Goal: Check status: Check status

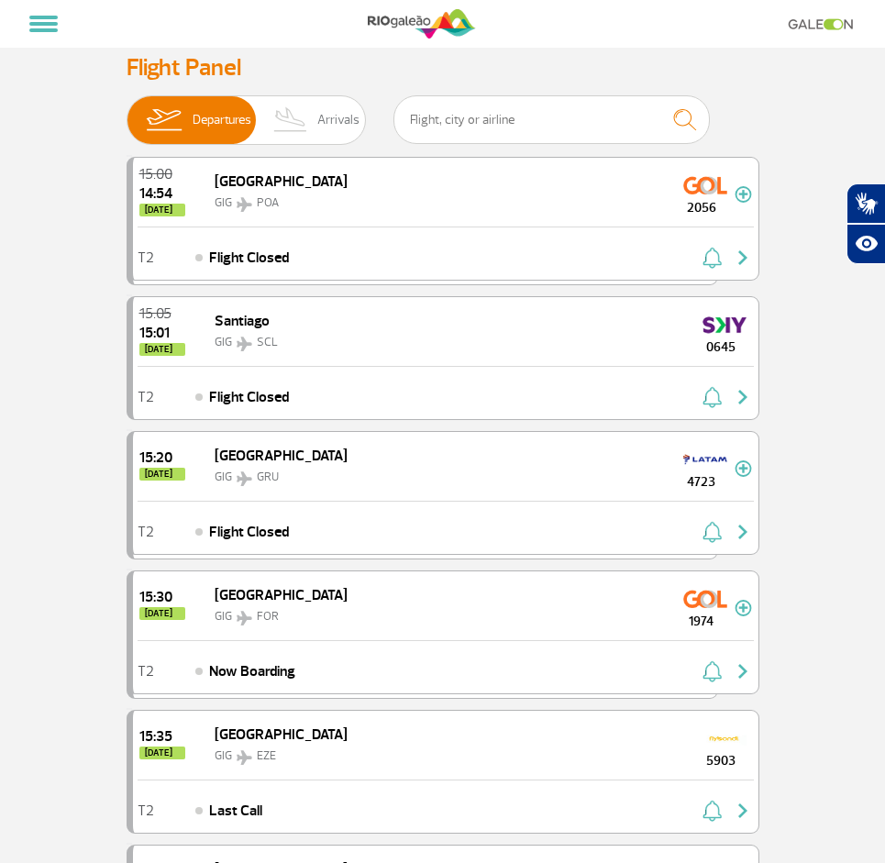
select select "en"
click at [318, 116] on img at bounding box center [291, 120] width 54 height 48
click at [127, 111] on input "Departures Arrivals" at bounding box center [127, 111] width 0 height 0
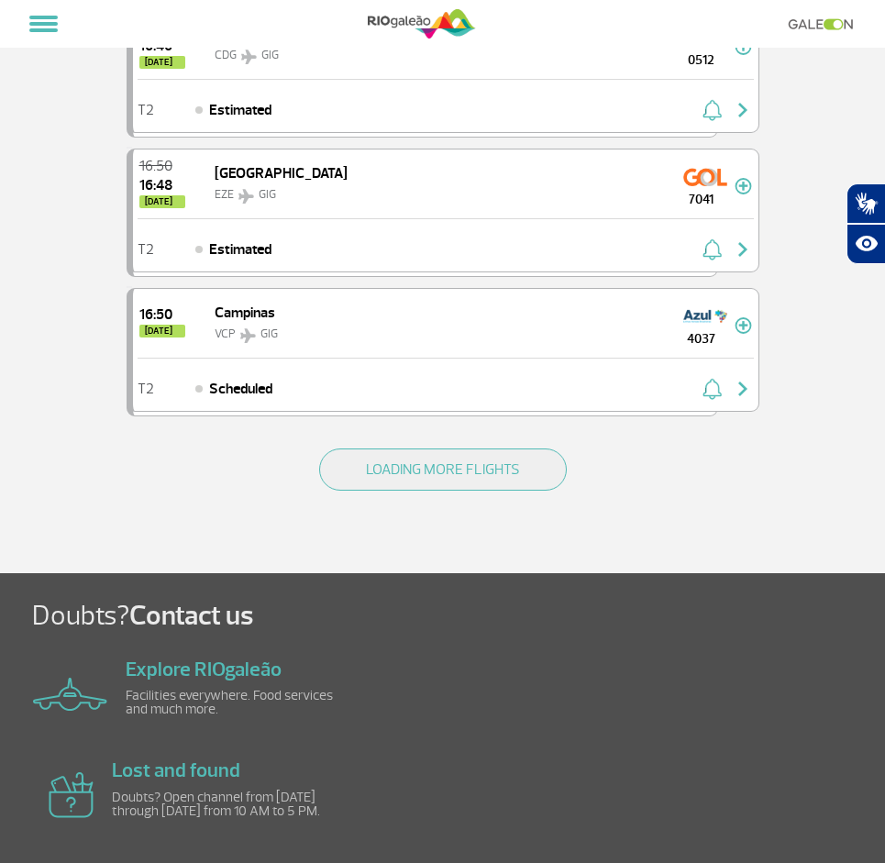
scroll to position [2705, 0]
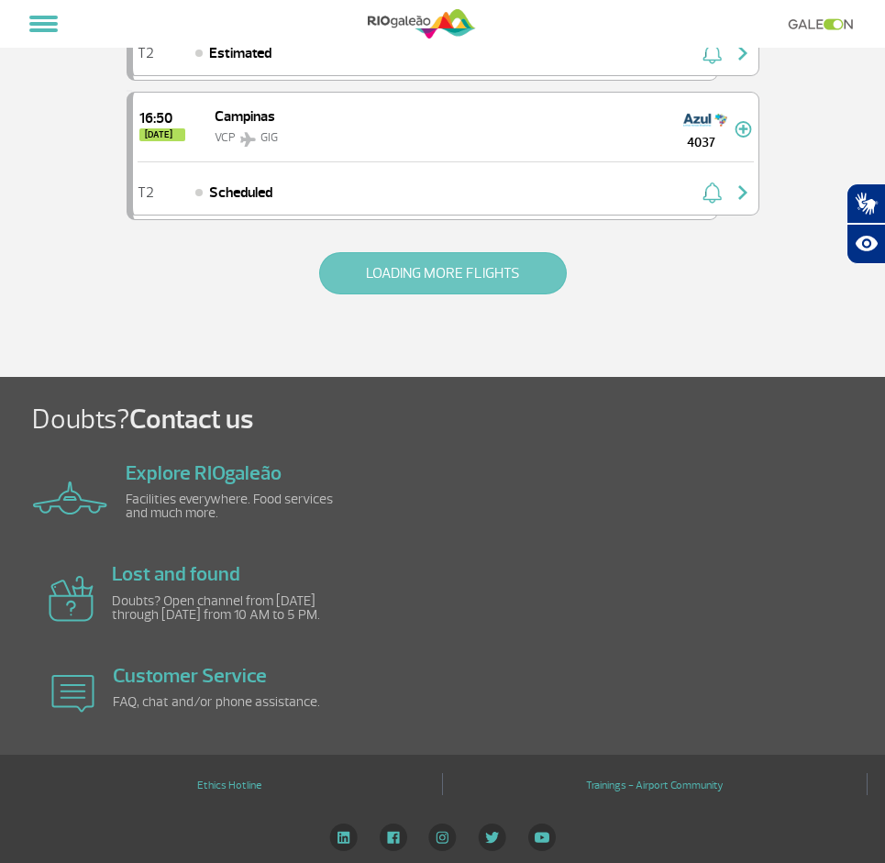
click at [408, 281] on button "LOADING MORE FLIGHTS" at bounding box center [443, 273] width 248 height 42
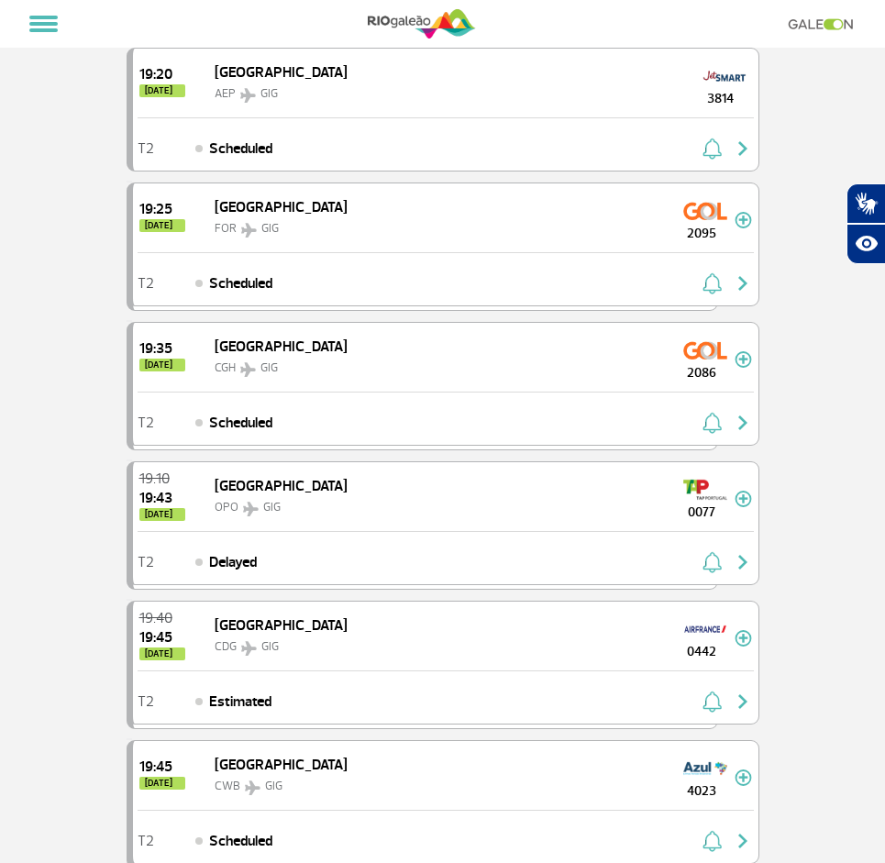
scroll to position [5483, 0]
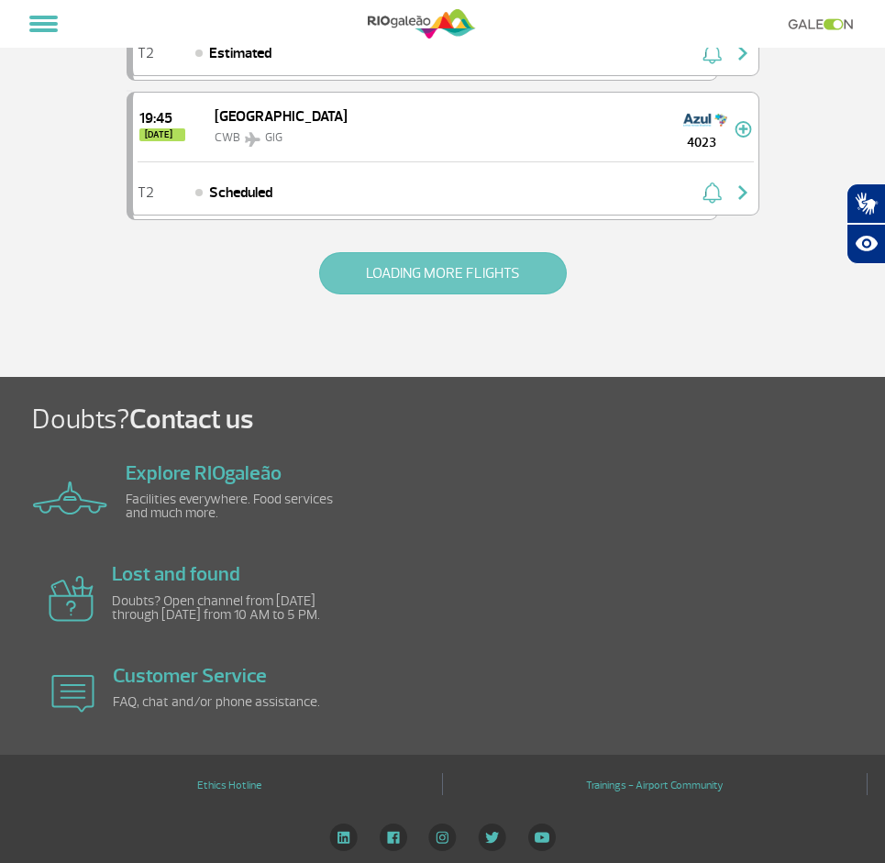
click at [437, 270] on button "LOADING MORE FLIGHTS" at bounding box center [443, 273] width 248 height 42
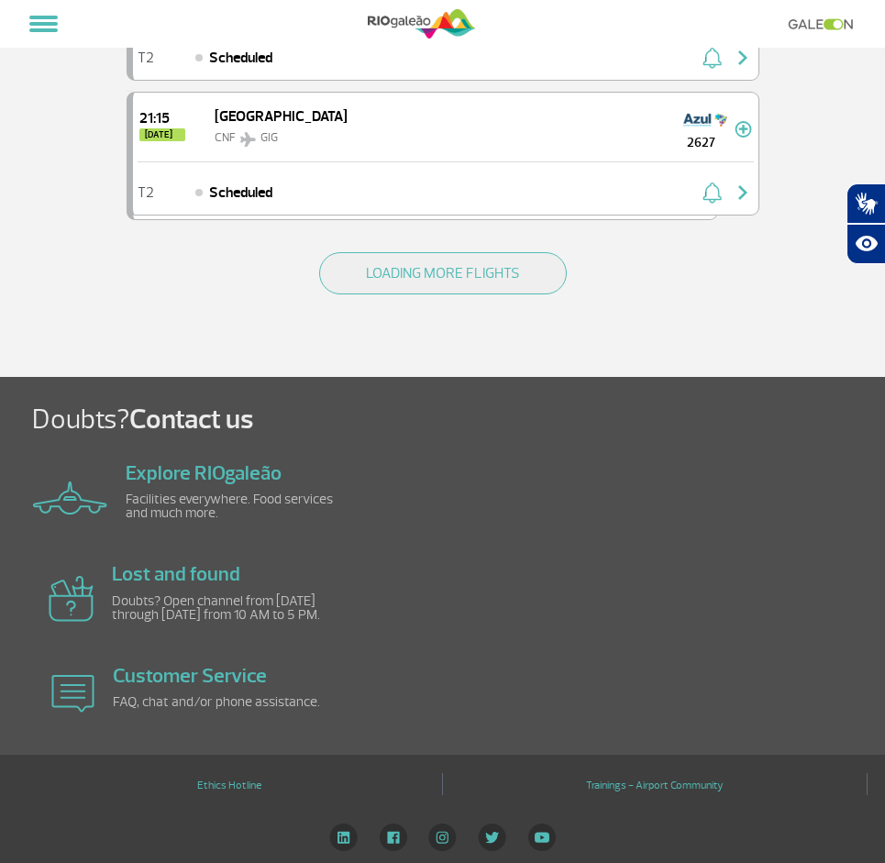
scroll to position [8141, 0]
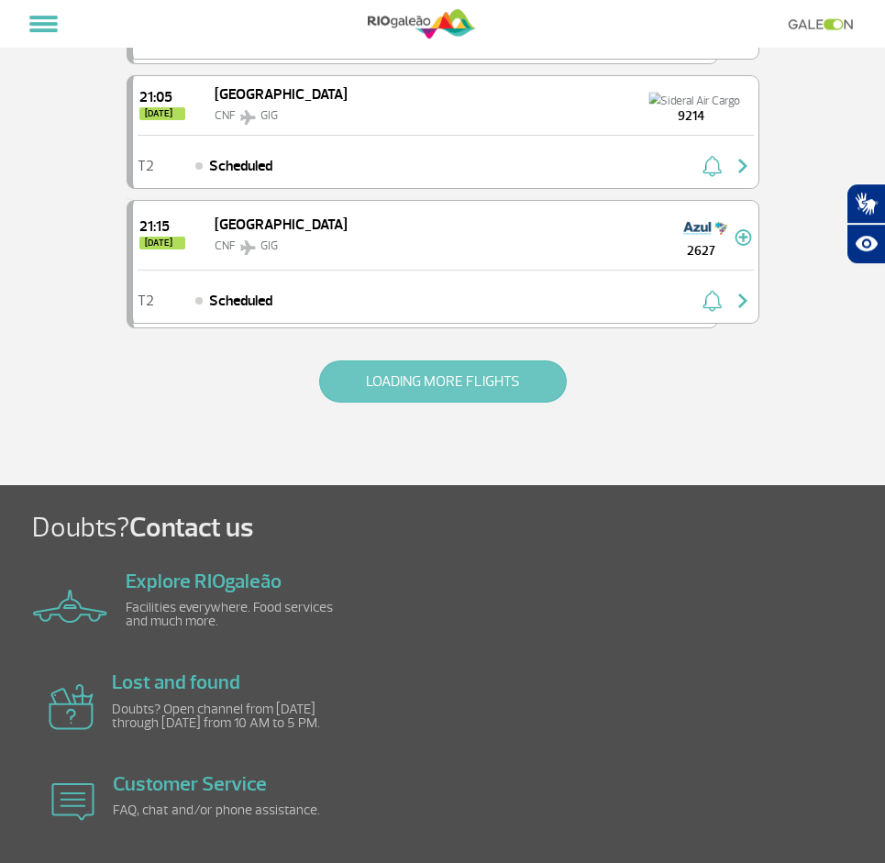
click at [380, 400] on button "LOADING MORE FLIGHTS" at bounding box center [443, 381] width 248 height 42
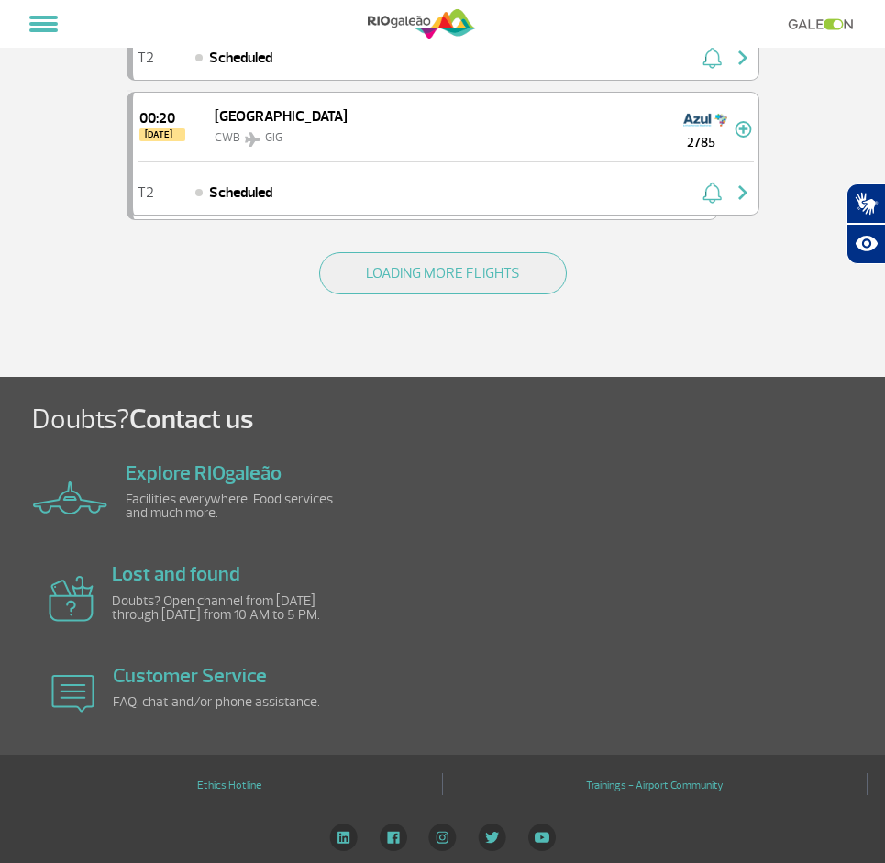
scroll to position [10895, 0]
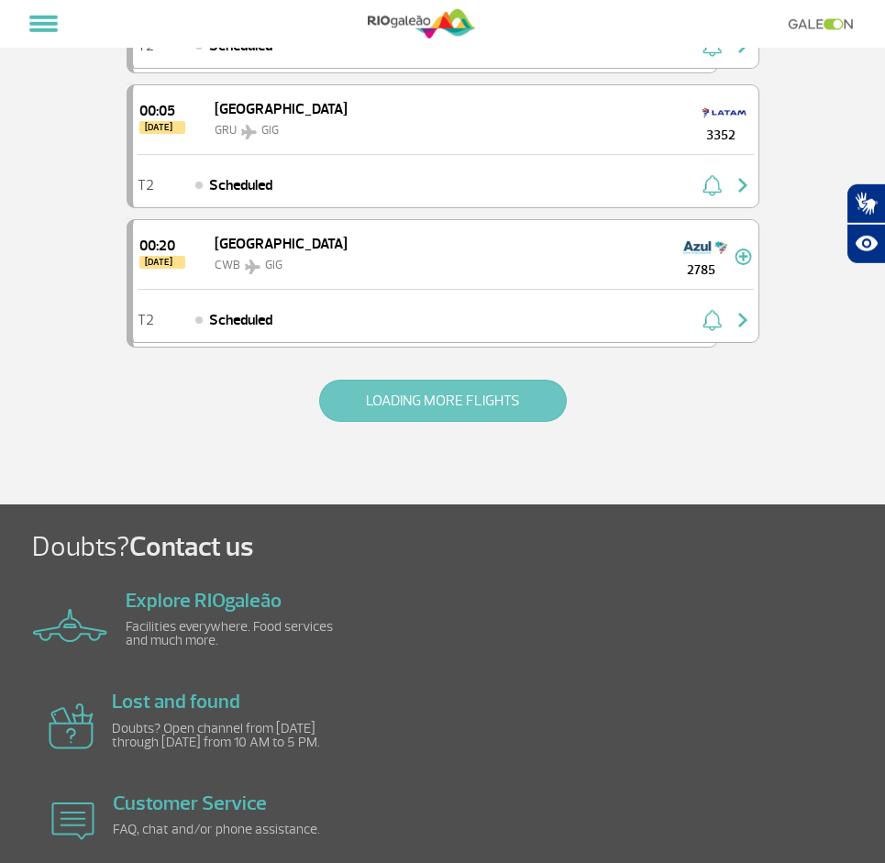
click at [392, 403] on button "LOADING MORE FLIGHTS" at bounding box center [443, 401] width 248 height 42
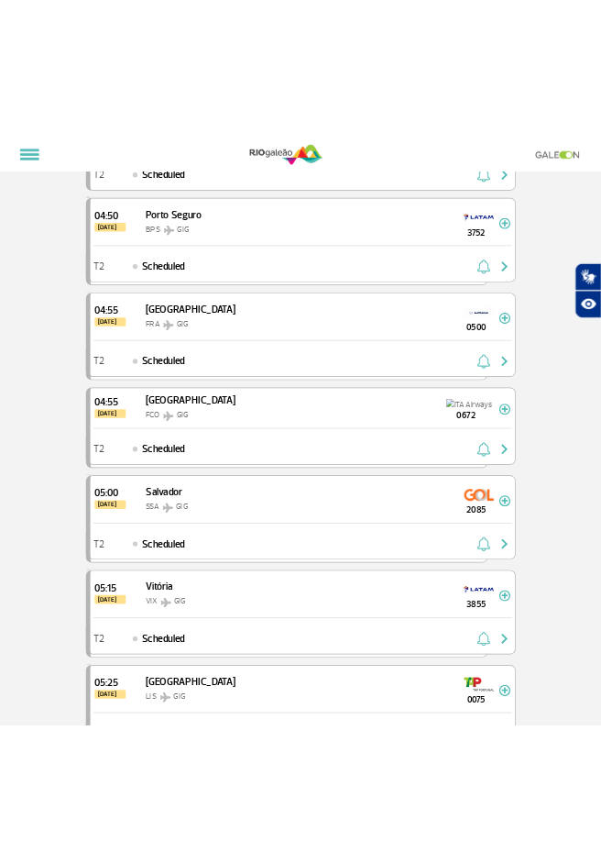
scroll to position [11983, 0]
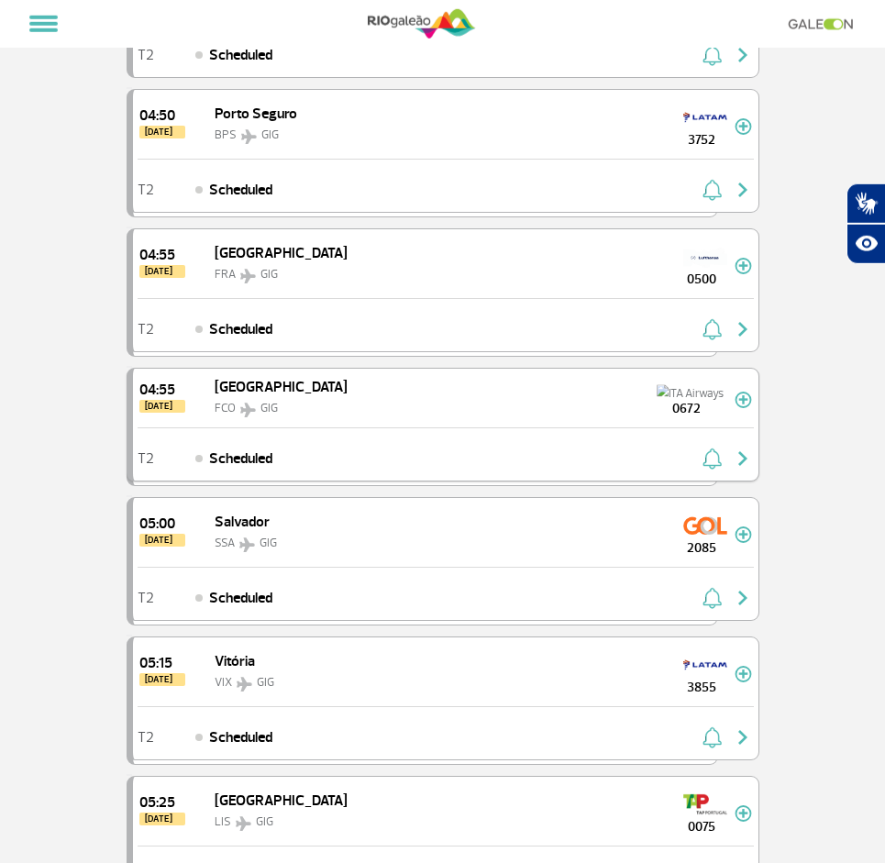
click at [717, 463] on img "button" at bounding box center [711, 458] width 19 height 22
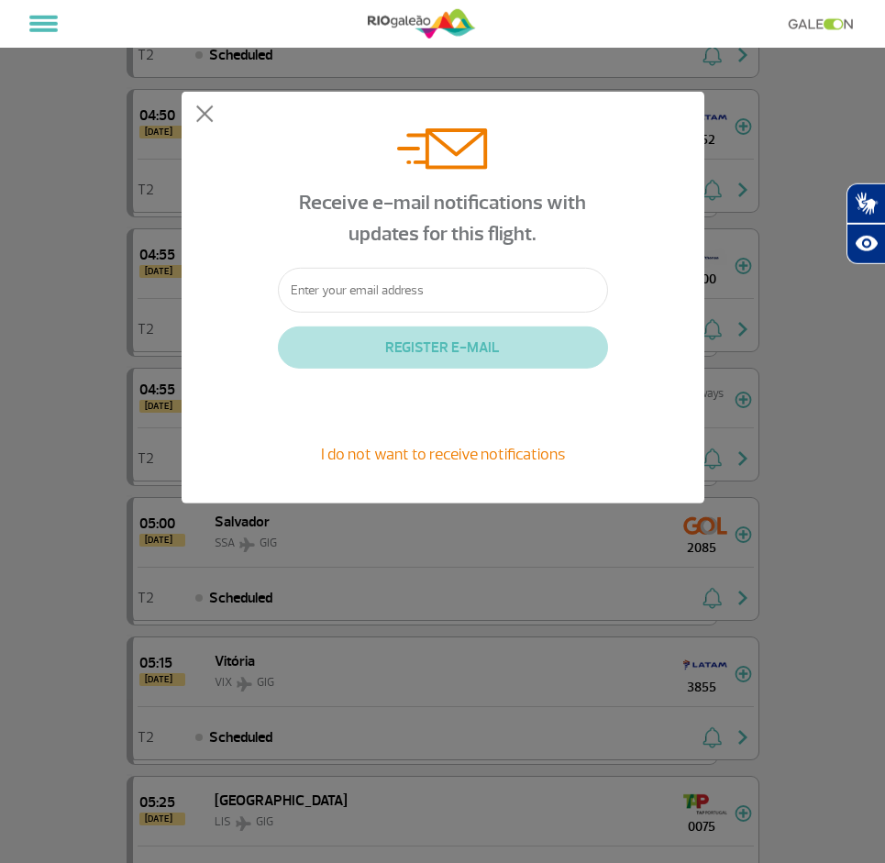
click at [468, 291] on input "text" at bounding box center [443, 290] width 330 height 45
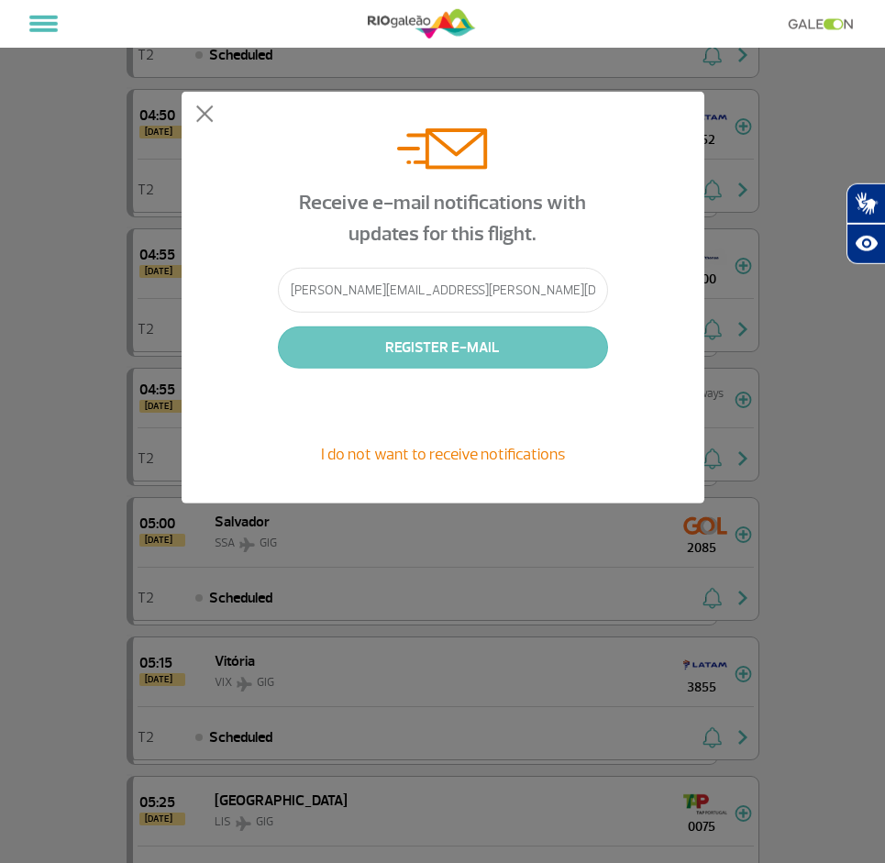
type input "[PERSON_NAME][EMAIL_ADDRESS][PERSON_NAME][DOMAIN_NAME]"
click at [487, 336] on button "REGISTER E-MAIL" at bounding box center [443, 347] width 330 height 42
